Goal: Find specific page/section: Find specific page/section

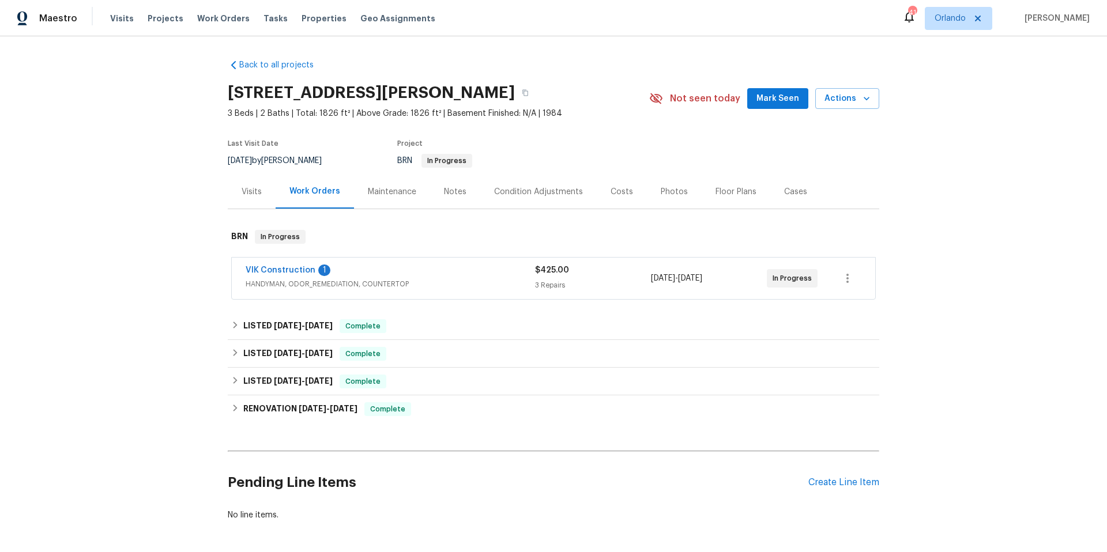
click at [671, 192] on div "Photos" at bounding box center [674, 192] width 27 height 12
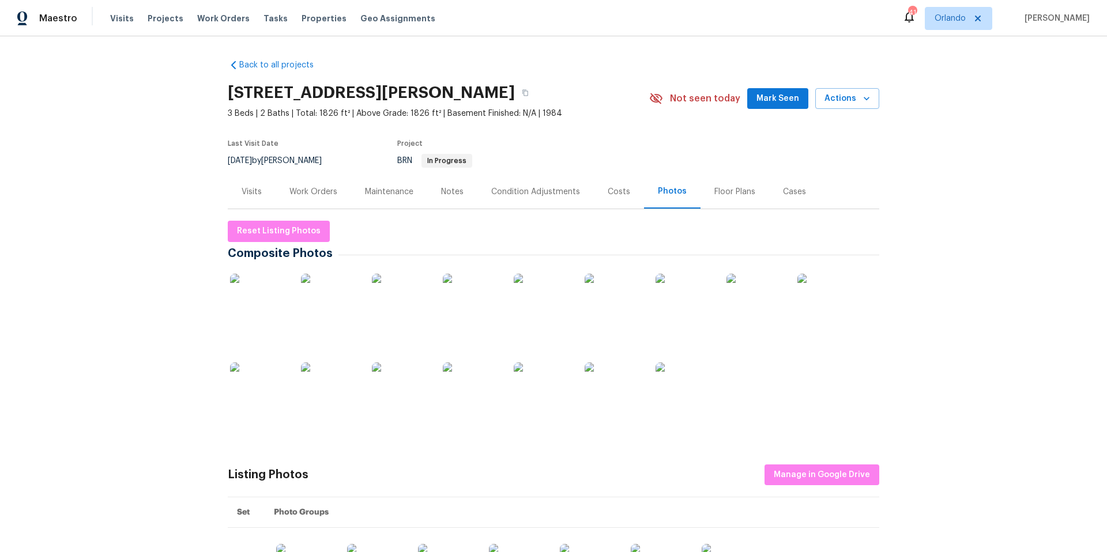
click at [691, 304] on img at bounding box center [685, 303] width 58 height 58
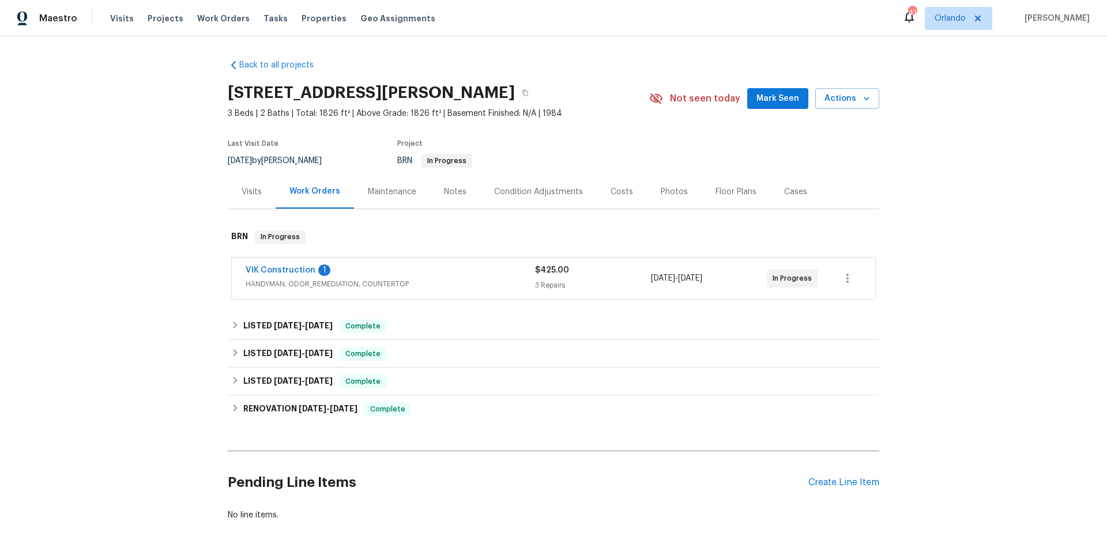
click at [431, 274] on div "VIK Construction 1" at bounding box center [390, 272] width 289 height 14
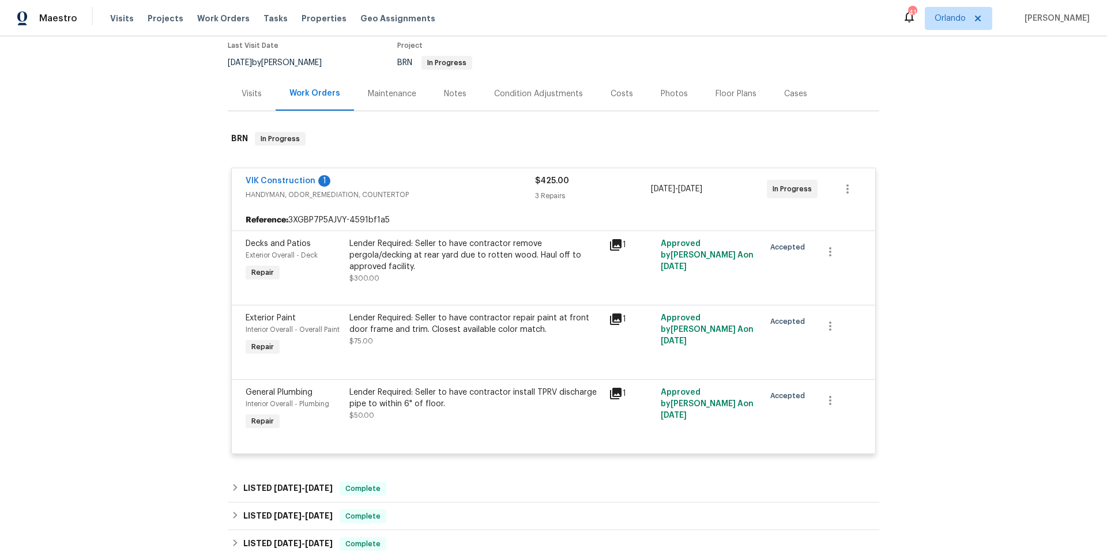
scroll to position [142, 0]
